Goal: Information Seeking & Learning: Learn about a topic

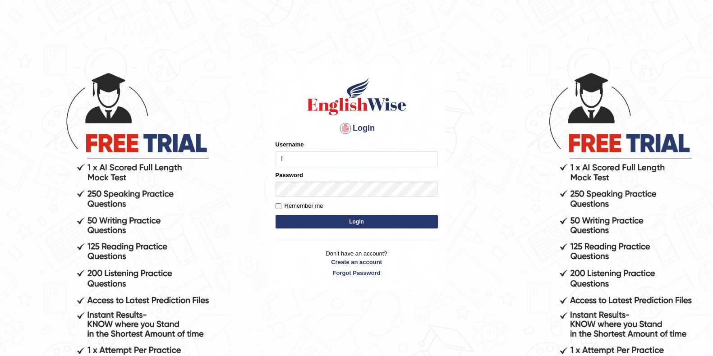
type input "Lanzas"
click at [334, 224] on button "Login" at bounding box center [357, 222] width 162 height 14
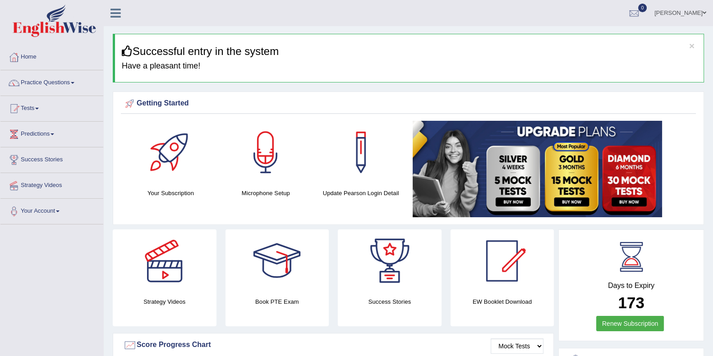
drag, startPoint x: 0, startPoint y: 162, endPoint x: 20, endPoint y: 160, distance: 20.4
click at [20, 160] on div "Home Practice Questions Speaking Practice Read Aloud Repeat Sentence Describe I…" at bounding box center [52, 135] width 116 height 180
drag, startPoint x: 0, startPoint y: 117, endPoint x: 38, endPoint y: 106, distance: 40.0
click at [38, 106] on div "Home Practice Questions Speaking Practice Read Aloud Repeat Sentence Describe I…" at bounding box center [52, 135] width 116 height 180
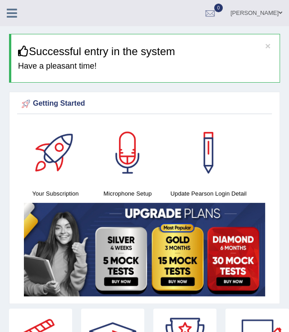
drag, startPoint x: 0, startPoint y: 32, endPoint x: -17, endPoint y: 36, distance: 17.4
click at [0, 36] on html "Toggle navigation Home Practice Questions Speaking Practice Read Aloud Repeat S…" at bounding box center [144, 166] width 289 height 332
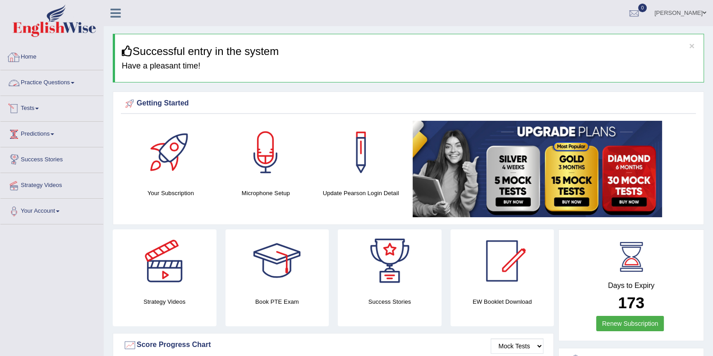
click at [50, 82] on link "Practice Questions" at bounding box center [51, 81] width 103 height 23
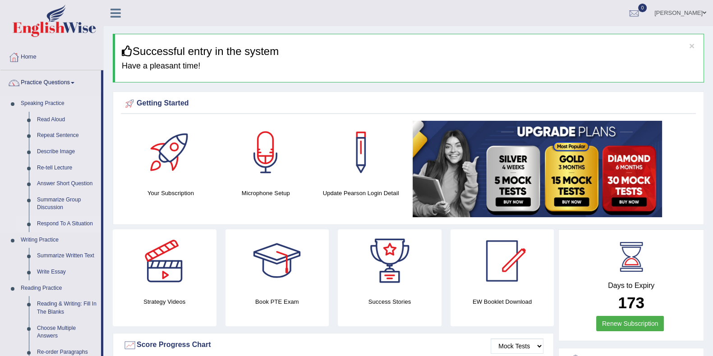
click at [61, 224] on link "Respond To A Situation" at bounding box center [67, 224] width 68 height 16
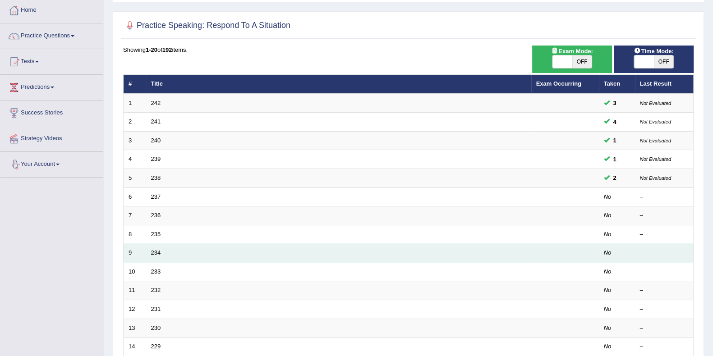
scroll to position [112, 0]
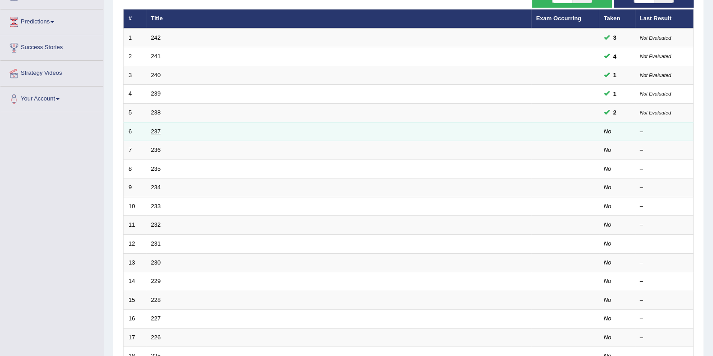
click at [155, 129] on link "237" at bounding box center [156, 131] width 10 height 7
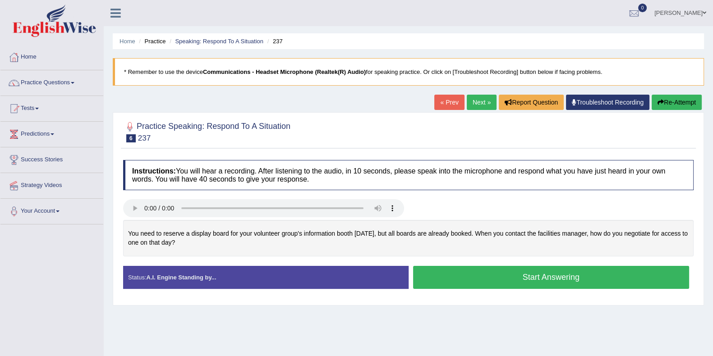
click at [445, 278] on button "Start Answering" at bounding box center [551, 277] width 276 height 23
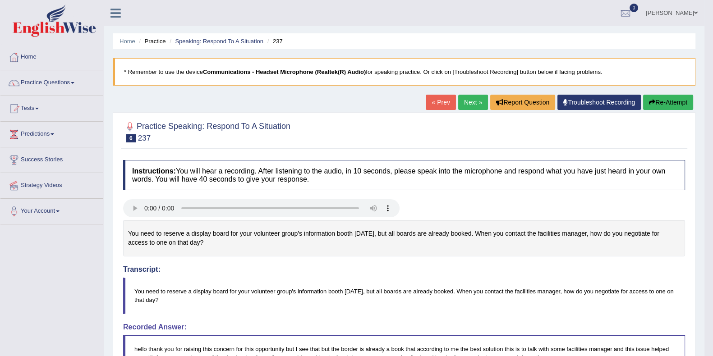
click at [70, 81] on link "Practice Questions" at bounding box center [51, 81] width 103 height 23
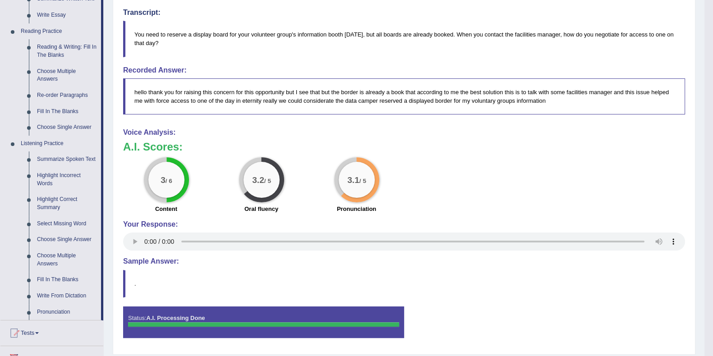
scroll to position [282, 0]
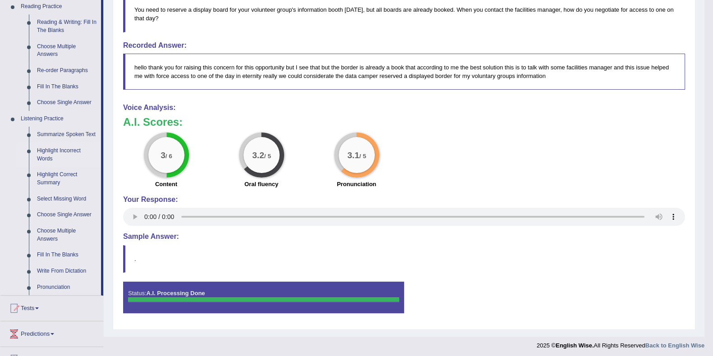
click at [59, 150] on link "Highlight Incorrect Words" at bounding box center [67, 155] width 68 height 24
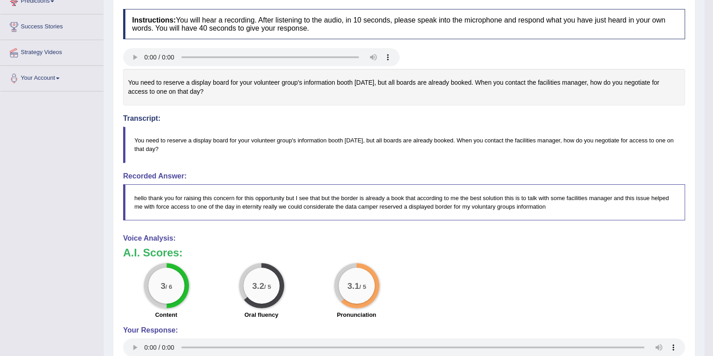
scroll to position [240, 0]
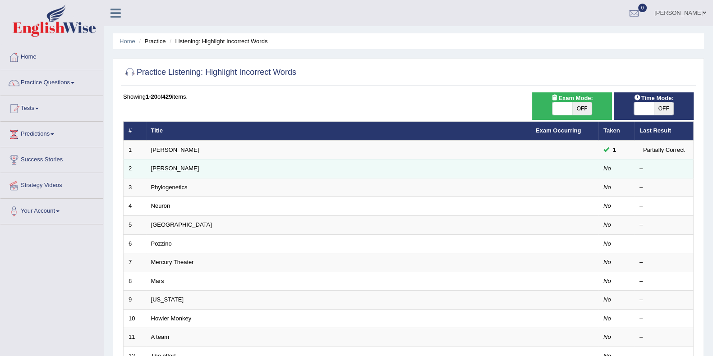
click at [162, 166] on link "[PERSON_NAME]" at bounding box center [175, 168] width 48 height 7
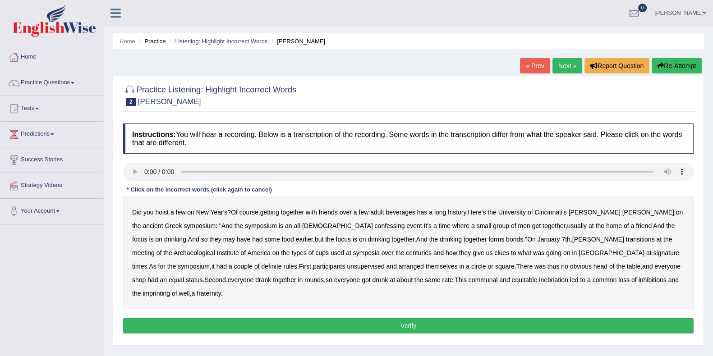
click at [50, 82] on link "Practice Questions" at bounding box center [51, 81] width 103 height 23
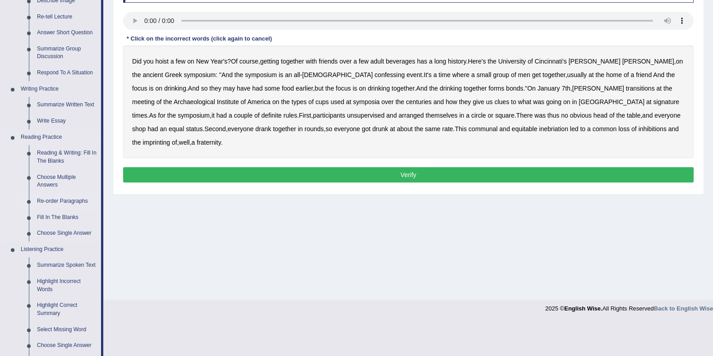
scroll to position [169, 0]
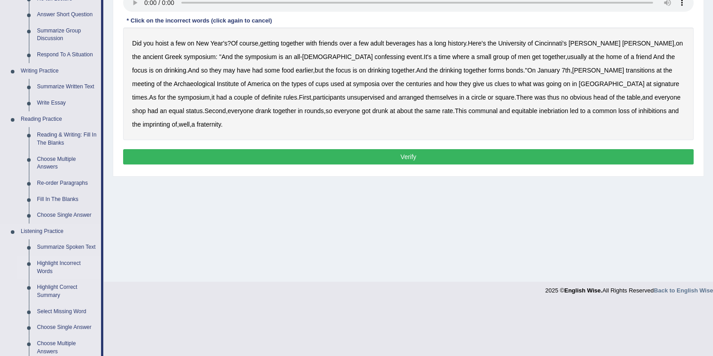
click at [58, 262] on link "Highlight Incorrect Words" at bounding box center [67, 268] width 68 height 24
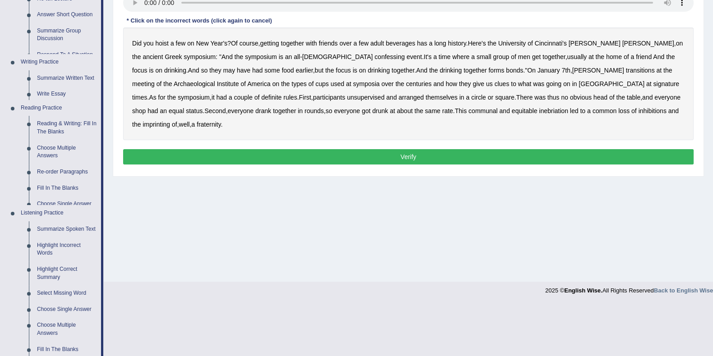
scroll to position [117, 0]
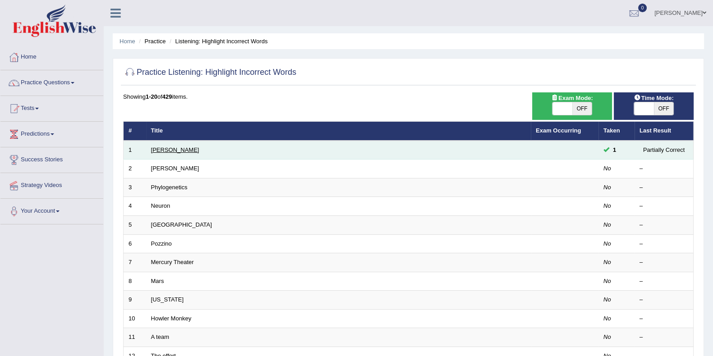
click at [161, 150] on link "[PERSON_NAME]" at bounding box center [175, 150] width 48 height 7
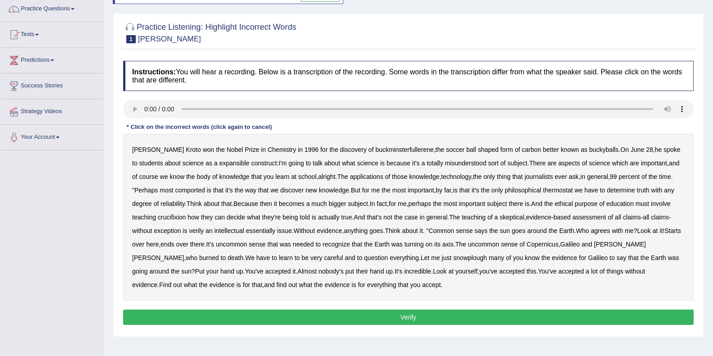
scroll to position [56, 0]
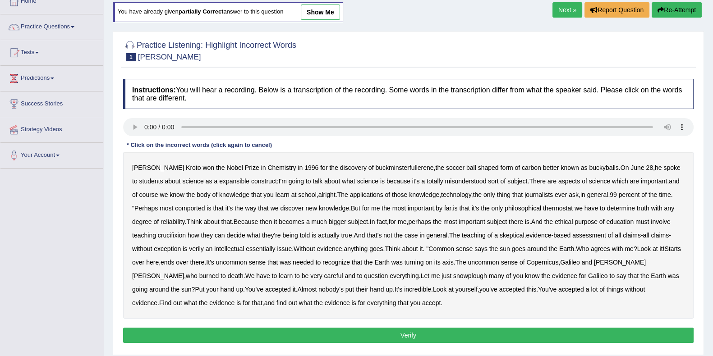
click at [319, 11] on link "show me" at bounding box center [320, 12] width 39 height 15
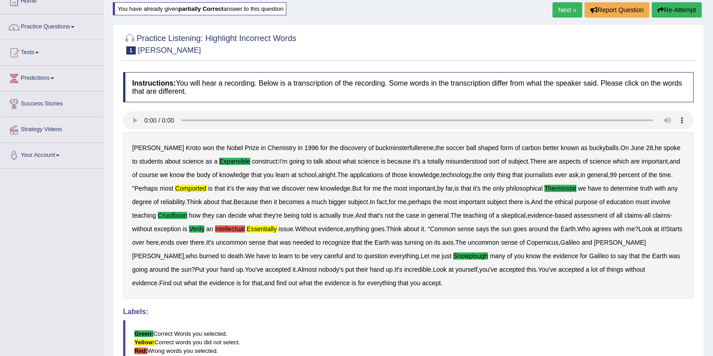
click at [571, 11] on link "Next »" at bounding box center [568, 9] width 30 height 15
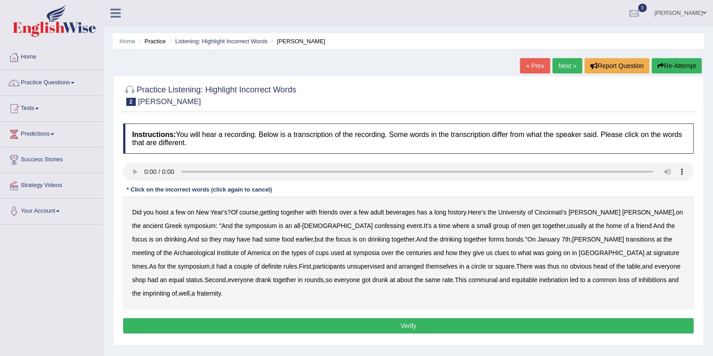
click at [375, 226] on b "confessing" at bounding box center [390, 225] width 30 height 7
click at [626, 240] on b "transitions" at bounding box center [640, 239] width 29 height 7
click at [653, 253] on b "signature" at bounding box center [666, 252] width 26 height 7
click at [347, 267] on b "unsupervised" at bounding box center [365, 266] width 37 height 7
click at [146, 276] on b "shop" at bounding box center [139, 279] width 14 height 7
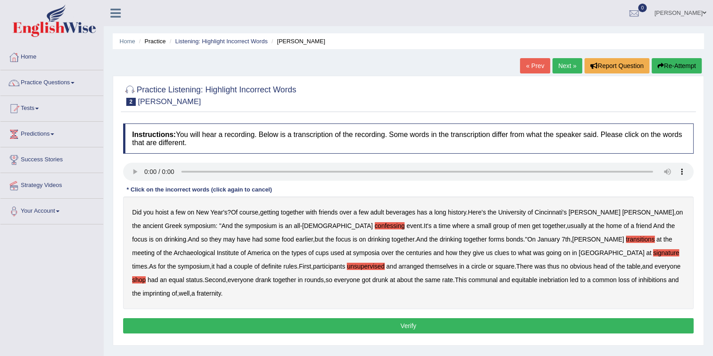
click at [170, 290] on b "imprinting" at bounding box center [157, 293] width 28 height 7
click at [491, 318] on button "Verify" at bounding box center [408, 325] width 571 height 15
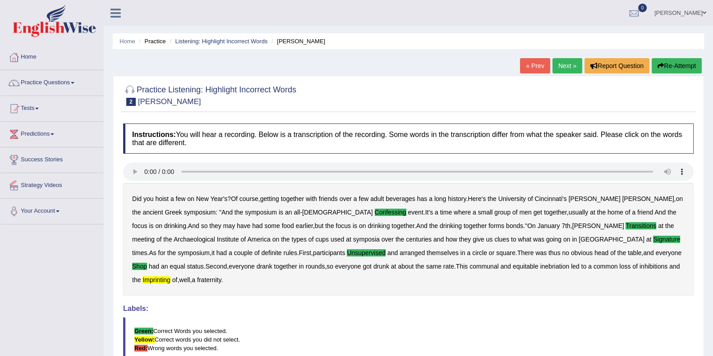
click at [28, 56] on link "Home" at bounding box center [51, 56] width 103 height 23
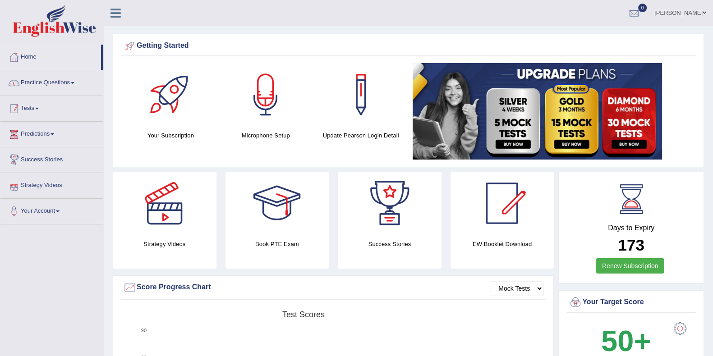
click at [50, 84] on link "Practice Questions" at bounding box center [51, 81] width 103 height 23
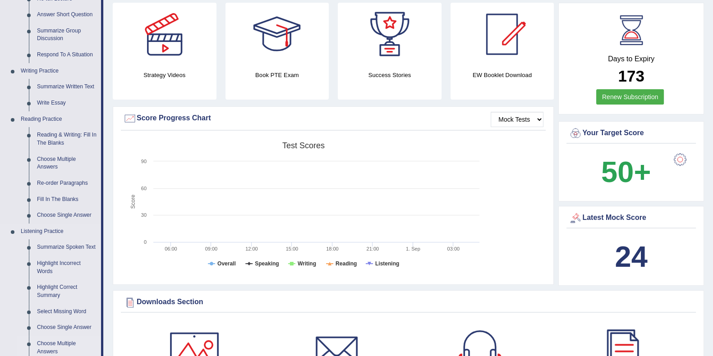
scroll to position [282, 0]
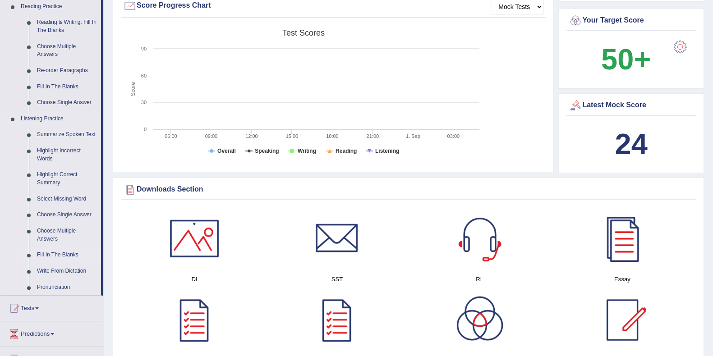
click at [49, 254] on link "Fill In The Blanks" at bounding box center [67, 255] width 68 height 16
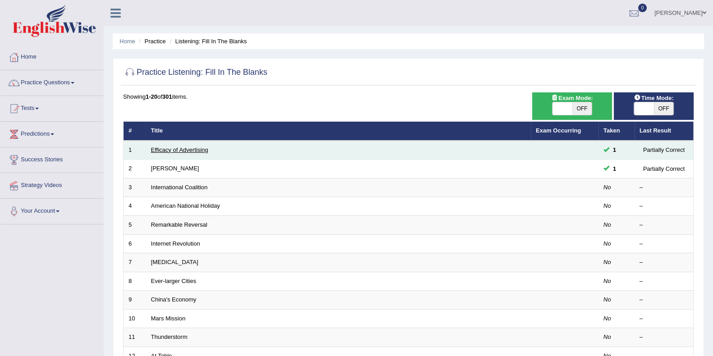
click at [180, 147] on link "Efficacy of Advertising" at bounding box center [179, 150] width 57 height 7
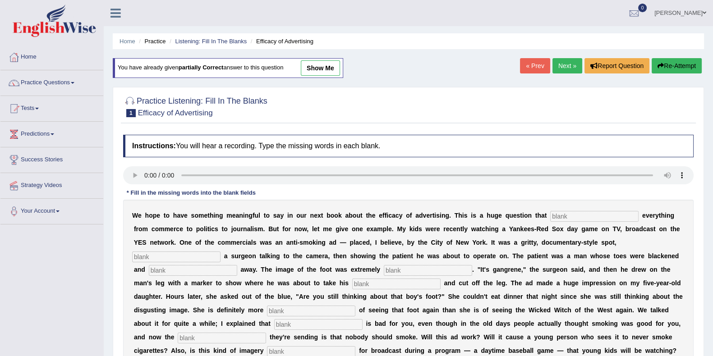
drag, startPoint x: 327, startPoint y: 69, endPoint x: 240, endPoint y: 170, distance: 134.0
click at [327, 68] on link "show me" at bounding box center [320, 67] width 39 height 15
type input "impact"
type input "featuring"
type input "raning"
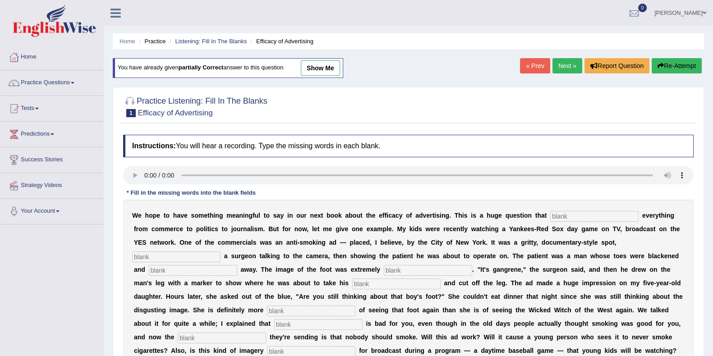
type input "by"
type input "head"
type input "scare"
type input "morning"
type input "ciao"
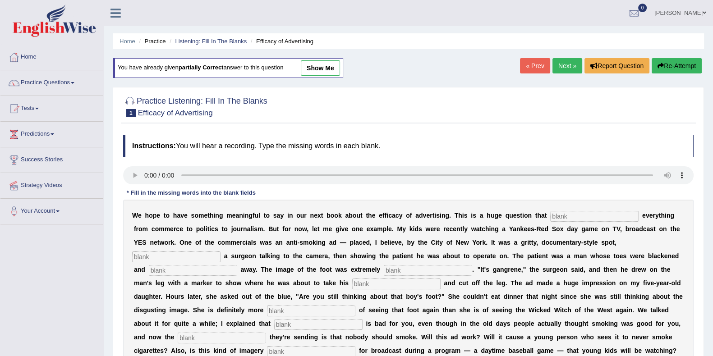
type input "appropriate"
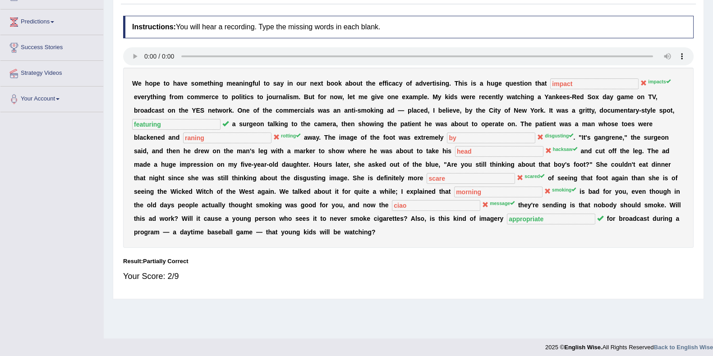
scroll to position [56, 0]
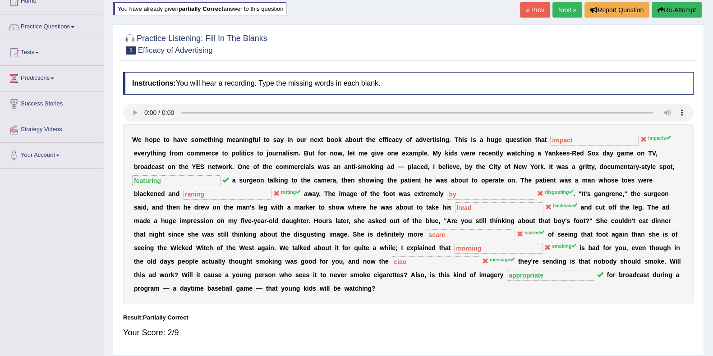
click at [562, 6] on link "Next »" at bounding box center [568, 9] width 30 height 15
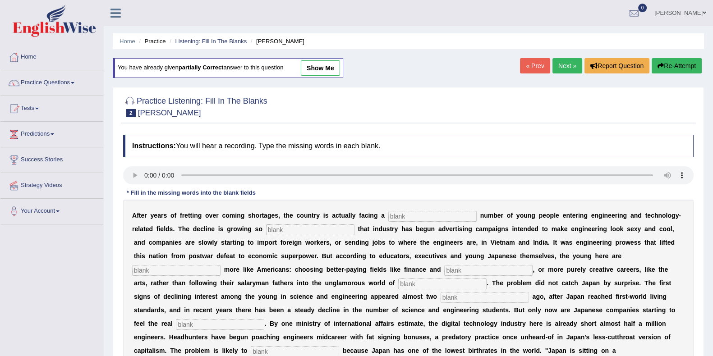
click at [322, 66] on link "show me" at bounding box center [320, 67] width 39 height 15
type input "dawiling"
type input "drustic"
type input "behave"
type input "medicine"
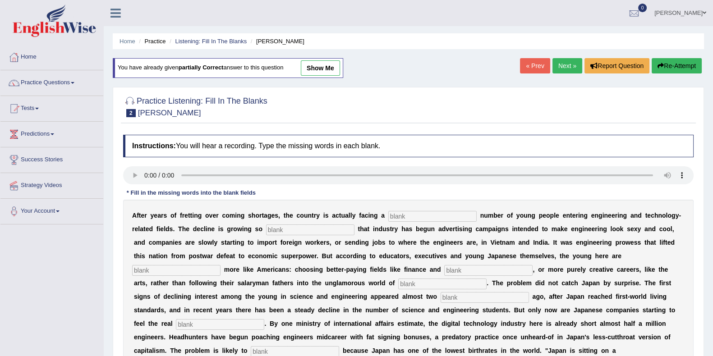
type input "decates"
type input "ponch"
type input "pouch"
type input "warcing"
type input "democratic"
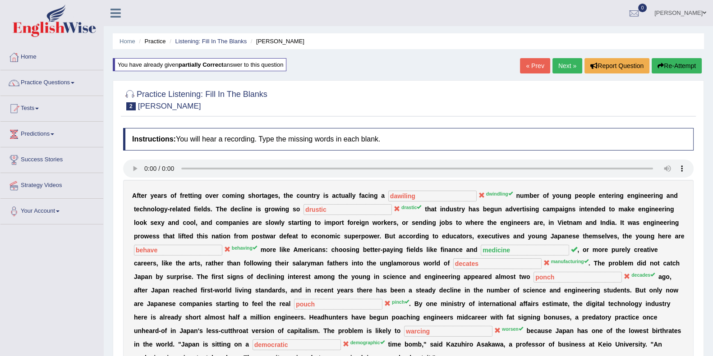
click at [562, 62] on link "Next »" at bounding box center [568, 65] width 30 height 15
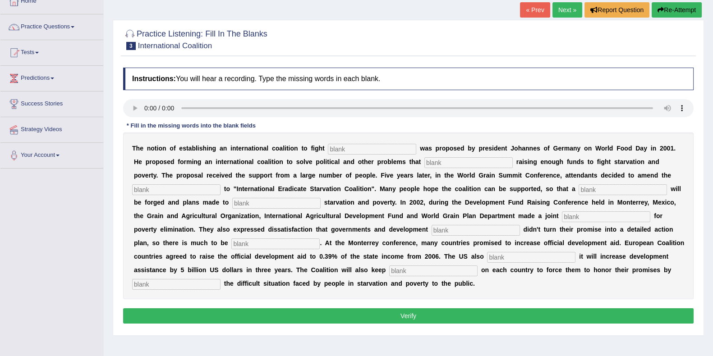
click at [370, 144] on input "text" at bounding box center [372, 149] width 88 height 11
click at [337, 148] on input "stavation" at bounding box center [372, 149] width 88 height 11
type input "starvation"
click at [431, 161] on input "text" at bounding box center [468, 162] width 88 height 11
type input "manifester"
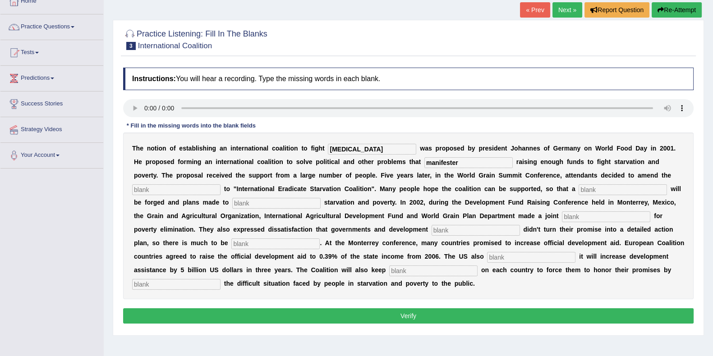
click at [191, 188] on input "text" at bounding box center [176, 189] width 88 height 11
type input "rennovation"
click at [591, 191] on input "text" at bounding box center [623, 189] width 88 height 11
drag, startPoint x: 267, startPoint y: 201, endPoint x: 286, endPoint y: 200, distance: 18.1
click at [267, 203] on input "text" at bounding box center [276, 203] width 88 height 11
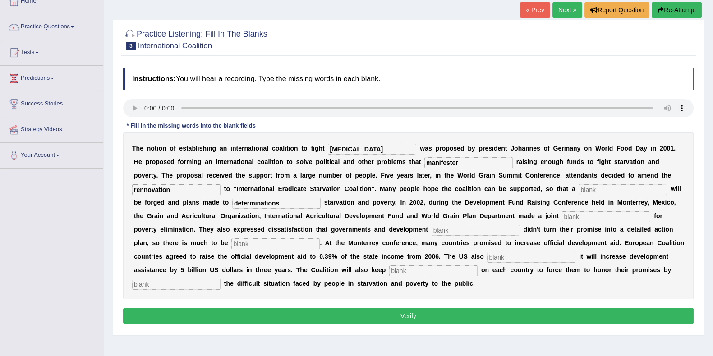
type input "determinations"
click at [571, 217] on input "text" at bounding box center [606, 217] width 88 height 11
type input "happeal"
click at [444, 231] on input "text" at bounding box center [476, 230] width 88 height 11
click at [257, 241] on input "text" at bounding box center [275, 244] width 88 height 11
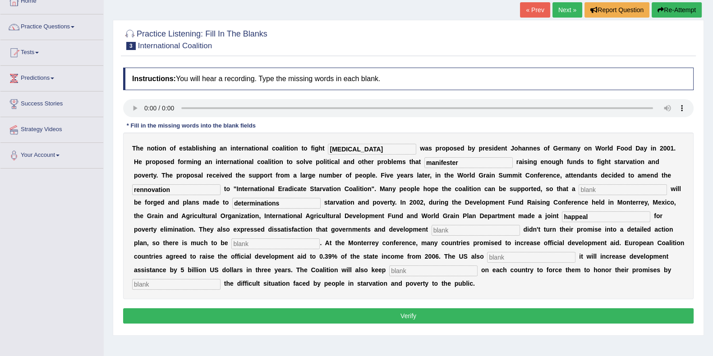
type input "e"
type input "desire"
click at [500, 257] on input "text" at bounding box center [531, 257] width 88 height 11
type input "announcement"
click at [416, 272] on input "text" at bounding box center [433, 271] width 88 height 11
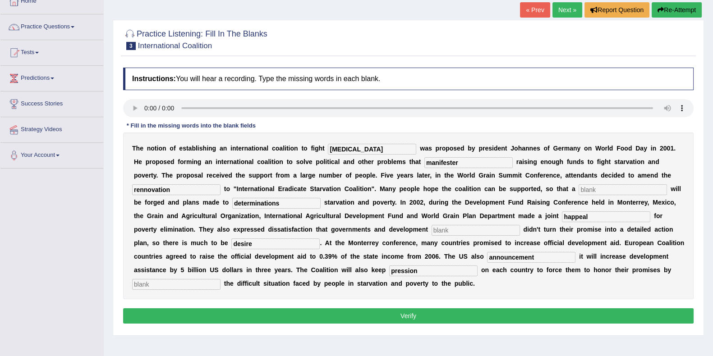
type input "pression"
click at [176, 283] on input "text" at bounding box center [176, 284] width 88 height 11
type input "aspomis"
click at [593, 187] on input "text" at bounding box center [623, 189] width 88 height 11
type input "force"
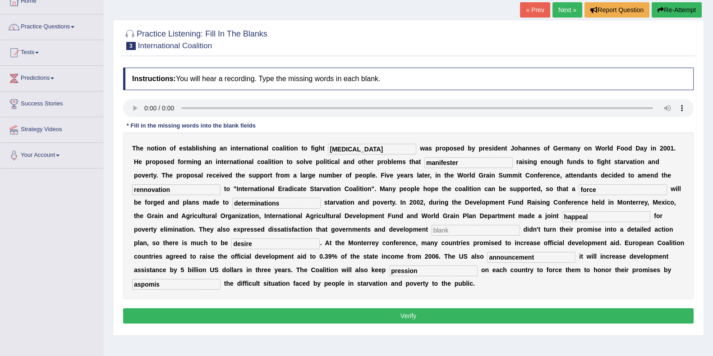
click at [456, 235] on div "T h e n o t i o n o f e s t a b l i s h i n g a n i n t e r n a t i o n a l c o…" at bounding box center [408, 216] width 571 height 167
click at [457, 230] on input "text" at bounding box center [476, 230] width 88 height 11
type input "reason"
drag, startPoint x: 443, startPoint y: 317, endPoint x: 407, endPoint y: 314, distance: 36.2
click at [443, 318] on button "Verify" at bounding box center [408, 316] width 571 height 15
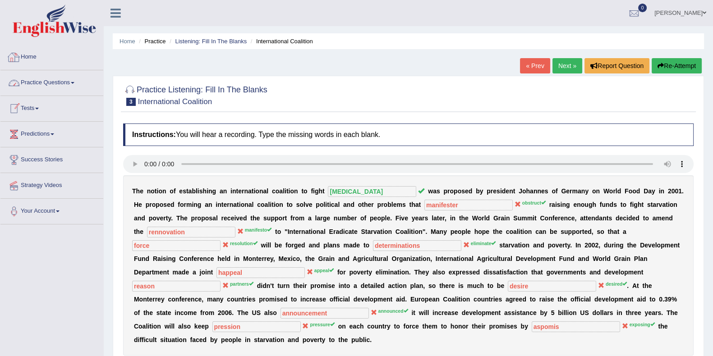
click at [46, 81] on link "Practice Questions" at bounding box center [51, 81] width 103 height 23
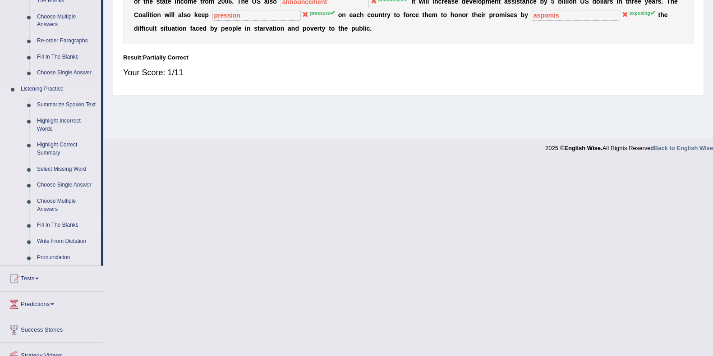
scroll to position [338, 0]
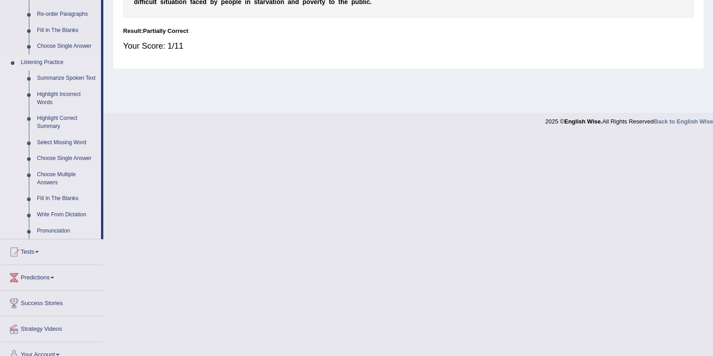
click at [58, 215] on link "Write From Dictation" at bounding box center [67, 215] width 68 height 16
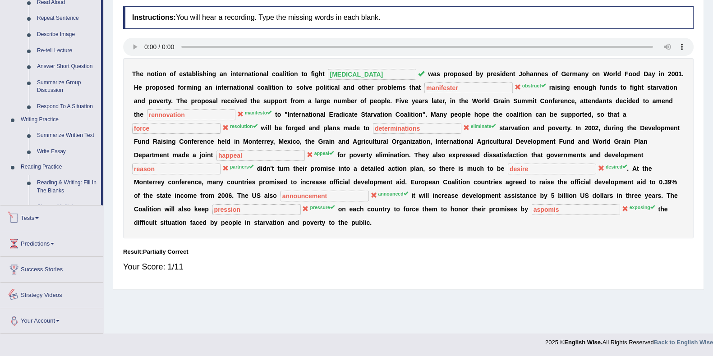
scroll to position [350, 0]
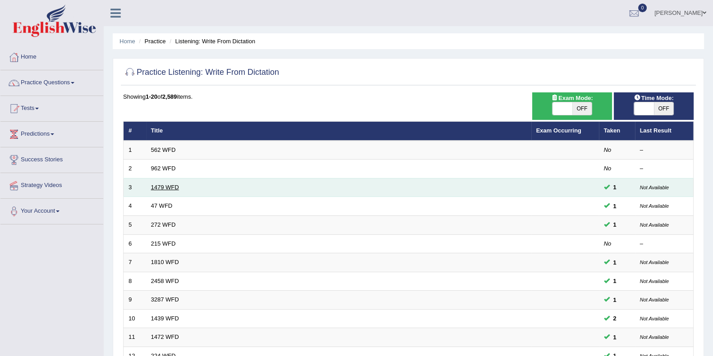
click at [168, 187] on link "1479 WFD" at bounding box center [165, 187] width 28 height 7
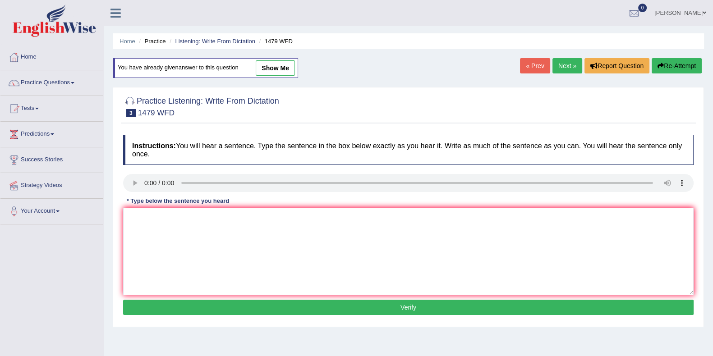
click at [273, 69] on link "show me" at bounding box center [275, 67] width 39 height 15
type textarea "The teacher petented to have a cerimony during the vacation in at it of in."
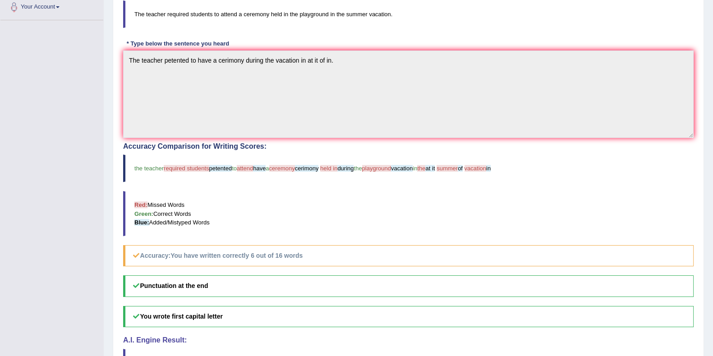
scroll to position [44, 0]
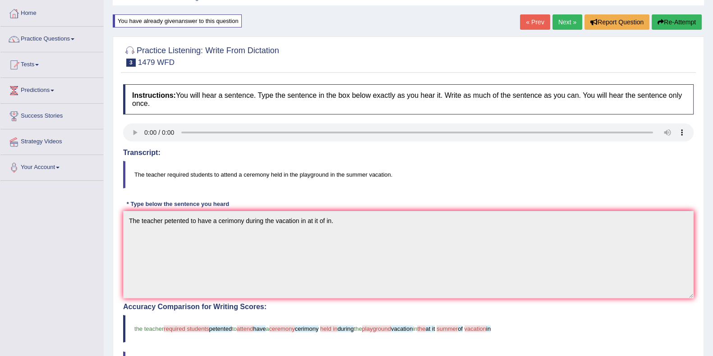
click at [556, 20] on link "Next »" at bounding box center [568, 21] width 30 height 15
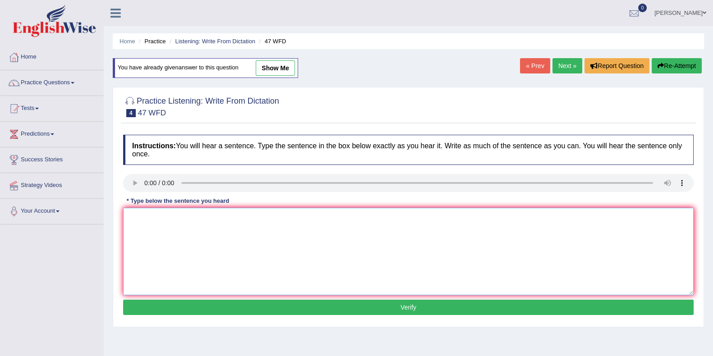
click at [216, 214] on textarea at bounding box center [408, 251] width 571 height 87
type textarea "Two tapes of the solution is from the next cube."
click at [246, 311] on button "Verify" at bounding box center [408, 307] width 571 height 15
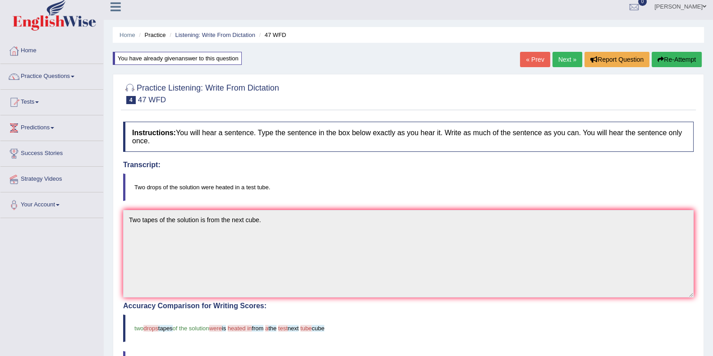
scroll to position [5, 0]
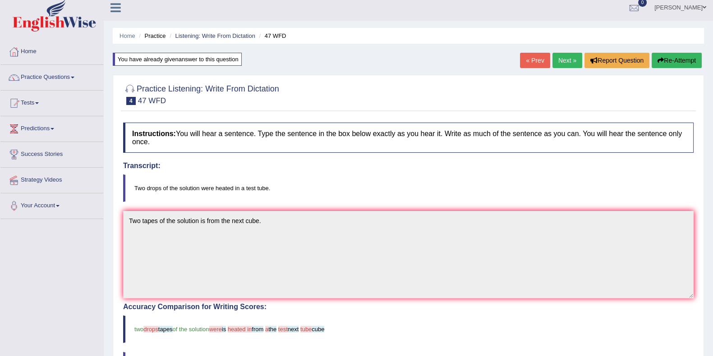
click at [564, 60] on link "Next »" at bounding box center [568, 60] width 30 height 15
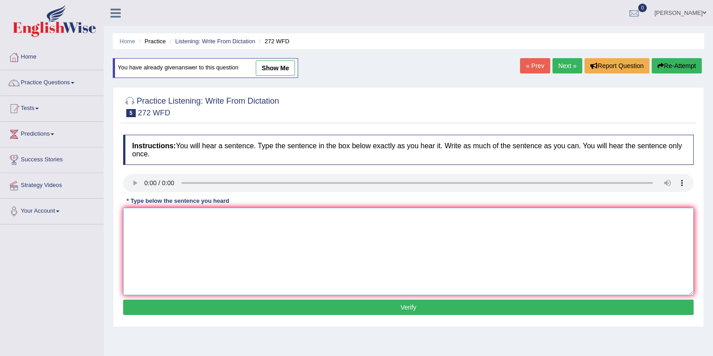
click at [212, 226] on textarea at bounding box center [408, 251] width 571 height 87
click at [155, 216] on textarea "the devel has the negative impact of the" at bounding box center [408, 251] width 571 height 87
drag, startPoint x: 130, startPoint y: 216, endPoint x: 137, endPoint y: 216, distance: 7.3
click at [133, 216] on textarea "the devepment has the negative impact of the" at bounding box center [408, 251] width 571 height 87
click at [259, 220] on textarea "The devepment has the negative impact of the" at bounding box center [408, 251] width 571 height 87
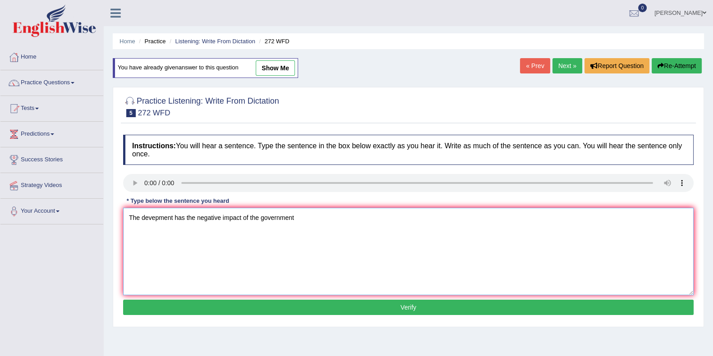
type textarea "The devepment has the negative impact of the government"
click at [244, 309] on button "Verify" at bounding box center [408, 307] width 571 height 15
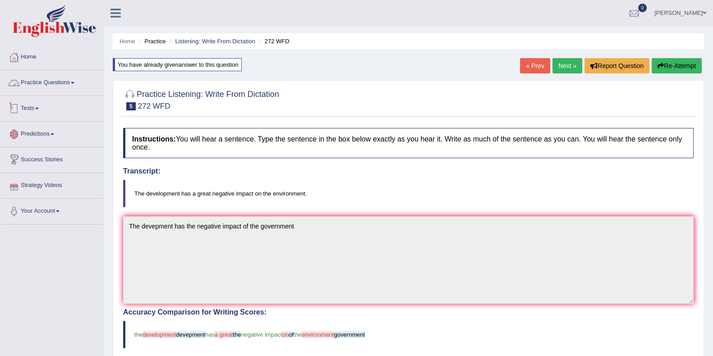
click at [52, 83] on link "Practice Questions" at bounding box center [51, 81] width 103 height 23
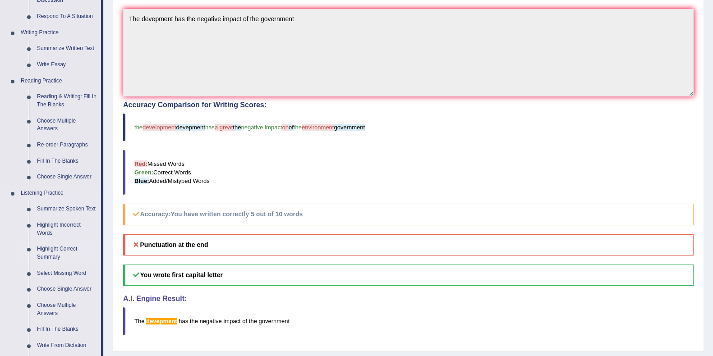
scroll to position [225, 0]
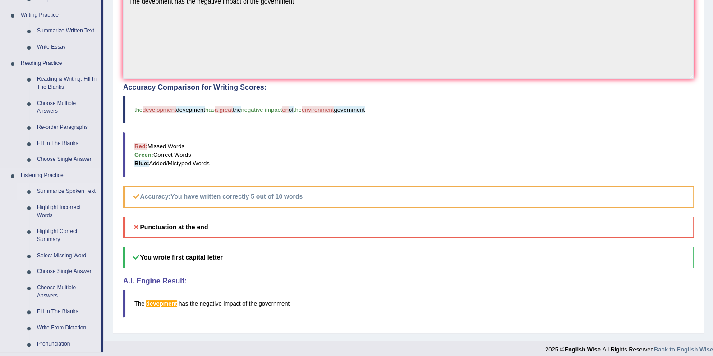
click at [65, 192] on link "Summarize Spoken Text" at bounding box center [67, 192] width 68 height 16
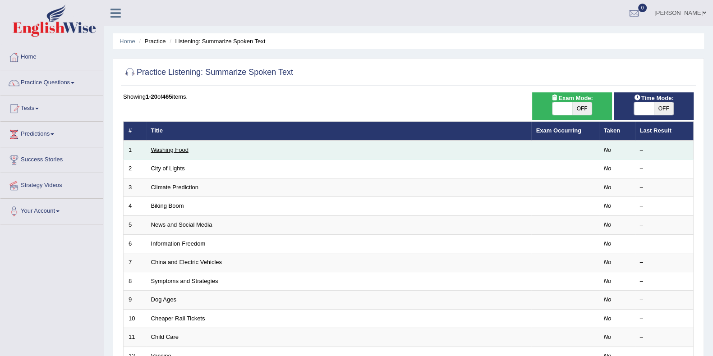
click at [183, 148] on link "Washing Food" at bounding box center [169, 150] width 37 height 7
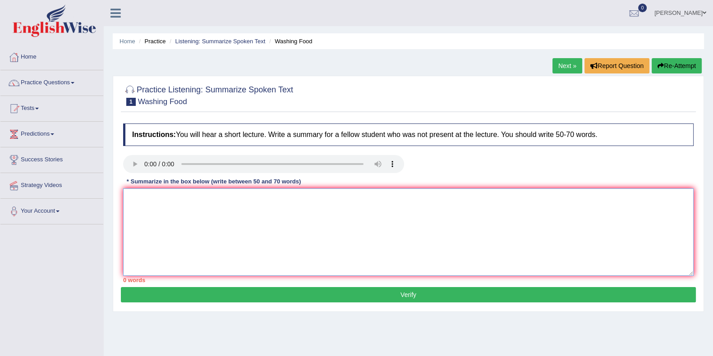
click at [183, 203] on textarea at bounding box center [408, 232] width 571 height 87
click at [257, 197] on textarea "The speaker provided a comprehensive overwev" at bounding box center [408, 232] width 571 height 87
click at [318, 193] on textarea "The speaker provided a comprehensive overviev" at bounding box center [408, 232] width 571 height 87
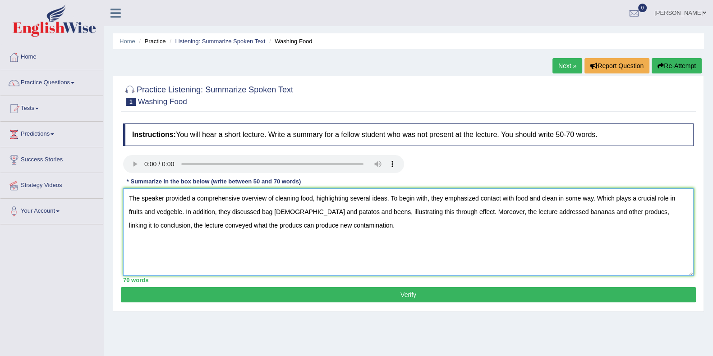
type textarea "The speaker provided a comprehensive overview of cleaning food, highlighting se…"
click at [443, 295] on button "Verify" at bounding box center [408, 294] width 575 height 15
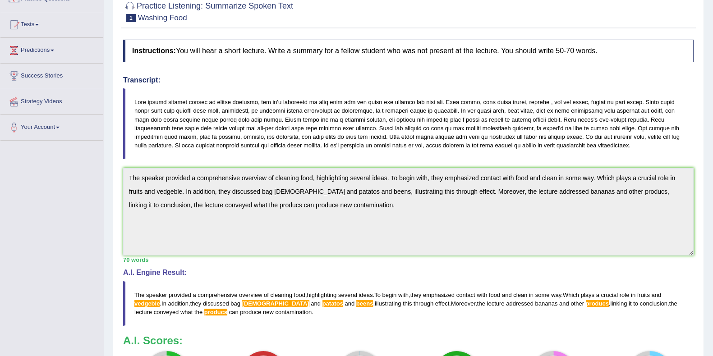
scroll to position [28, 0]
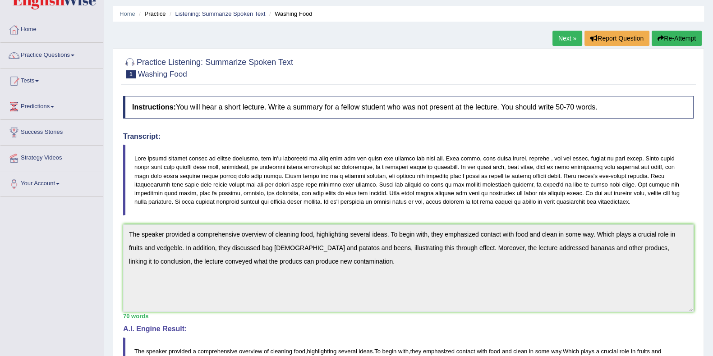
click at [663, 34] on button "Re-Attempt" at bounding box center [677, 38] width 50 height 15
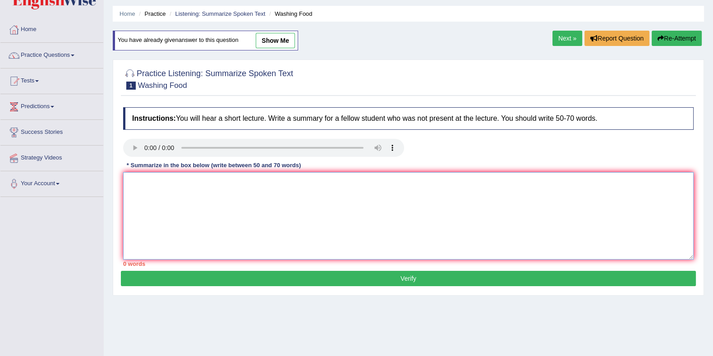
click at [138, 190] on textarea at bounding box center [408, 215] width 571 height 87
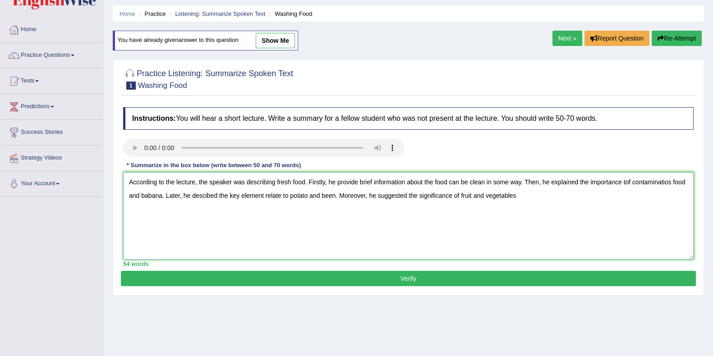
click at [471, 193] on textarea "According to the lecture, the speaker was describing fresh food. Firstly, he pr…" at bounding box center [408, 215] width 571 height 87
click at [526, 197] on textarea "According to the lecture, the speaker was describing fresh food. Firstly, he pr…" at bounding box center [408, 215] width 571 height 87
click at [406, 194] on textarea "According to the lecture, the speaker was describing fresh food. Firstly, he pr…" at bounding box center [408, 215] width 571 height 87
click at [580, 197] on textarea "According to the lecture, the speaker was describing fresh food. Firstly, he pr…" at bounding box center [408, 215] width 571 height 87
type textarea "According to the lecture, the speaker was describing fresh food. Firstly, he pr…"
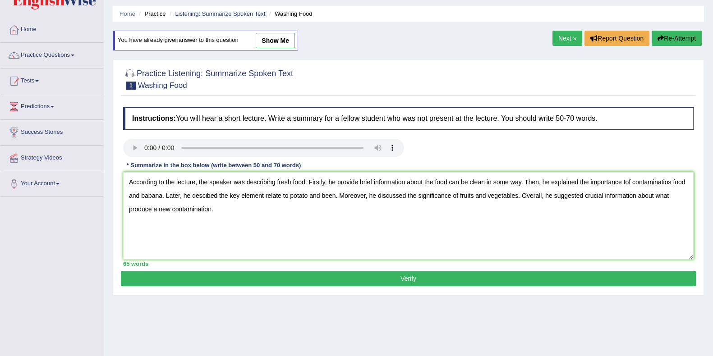
click at [363, 277] on button "Verify" at bounding box center [408, 278] width 575 height 15
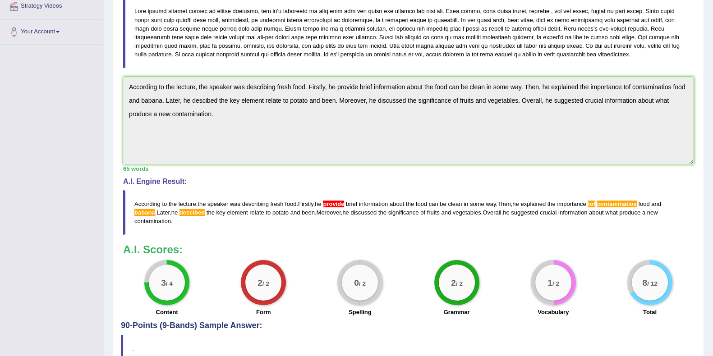
scroll to position [197, 0]
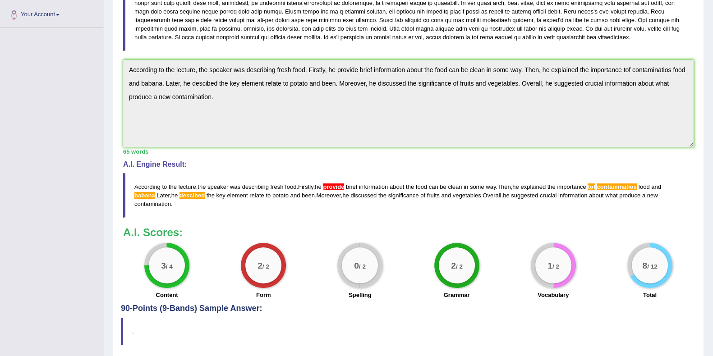
drag, startPoint x: 269, startPoint y: 191, endPoint x: 320, endPoint y: 192, distance: 51.0
click at [320, 192] on blockquote "According to the lecture , the speaker was describing fresh food . Firstly , he…" at bounding box center [408, 195] width 571 height 45
click at [321, 192] on span "Moreover" at bounding box center [328, 195] width 24 height 7
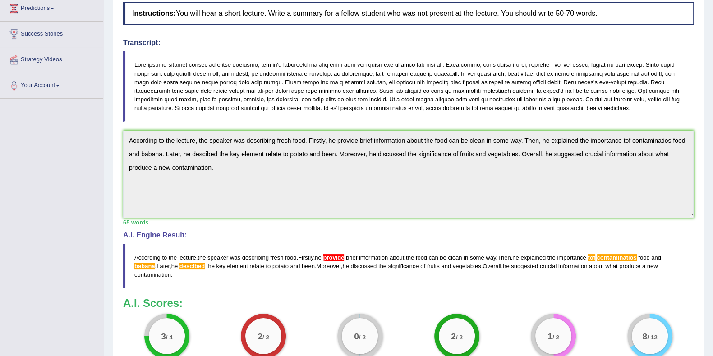
scroll to position [28, 0]
